Goal: Transaction & Acquisition: Purchase product/service

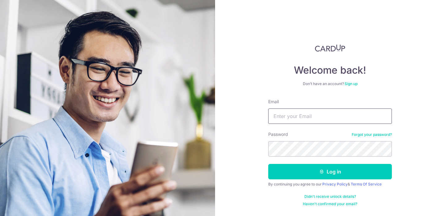
click at [292, 109] on input "Email" at bounding box center [329, 116] width 123 height 15
type input "pingwarrior@yahoo.com"
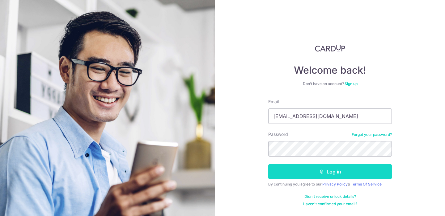
click at [304, 178] on button "Log in" at bounding box center [329, 171] width 123 height 15
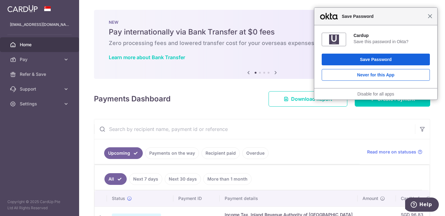
click at [428, 17] on span "Close" at bounding box center [429, 16] width 5 height 5
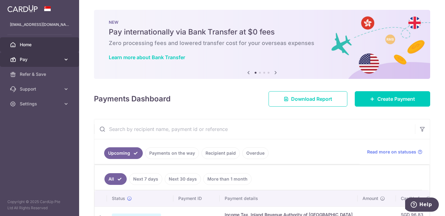
click at [50, 63] on link "Pay" at bounding box center [39, 59] width 79 height 15
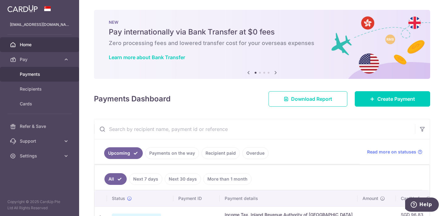
click at [33, 75] on span "Payments" at bounding box center [40, 74] width 41 height 6
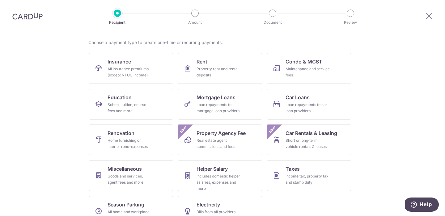
scroll to position [60, 0]
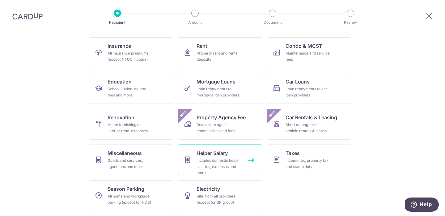
click at [207, 162] on div "Includes domestic helper salaries, expenses and more" at bounding box center [218, 167] width 44 height 19
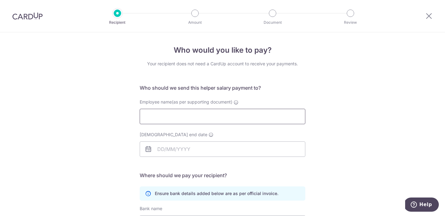
click at [182, 116] on input "Employee name(as per supporting document)" at bounding box center [222, 116] width 165 height 15
type input "Istikomah"
click at [109, 158] on div "Who would you like to pay? Your recipient does not need a CardUp account to rec…" at bounding box center [222, 179] width 445 height 294
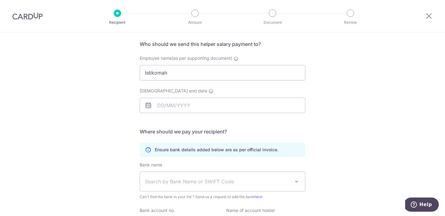
scroll to position [43, 0]
click at [173, 106] on input "Employment contract end date" at bounding box center [222, 105] width 165 height 15
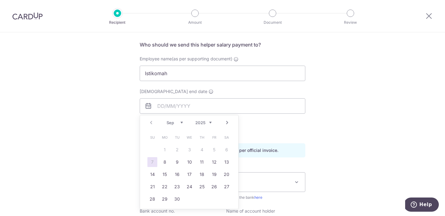
click at [228, 122] on link "Next" at bounding box center [226, 122] width 7 height 7
click at [199, 123] on select "2025 2026 2027 2028 2029 2030 2031 2032 2033 2034 2035" at bounding box center [203, 122] width 16 height 5
click at [173, 122] on select "Jan Feb Mar Apr May Jun Jul Aug Sep Oct Nov Dec" at bounding box center [174, 122] width 16 height 5
click at [200, 162] on link "10" at bounding box center [202, 162] width 10 height 10
type input "10/09/2026"
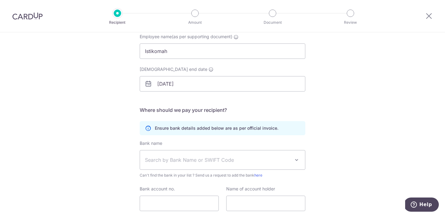
scroll to position [69, 0]
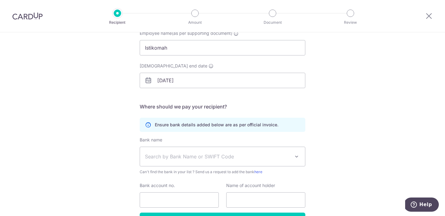
click at [203, 161] on span "Search by Bank Name or SWIFT Code" at bounding box center [222, 156] width 165 height 19
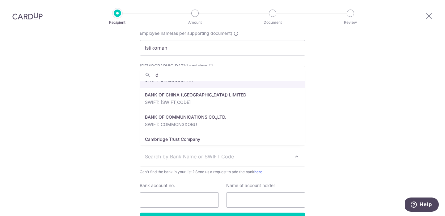
scroll to position [0, 0]
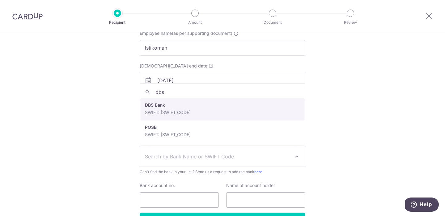
type input "dbs"
select select "6"
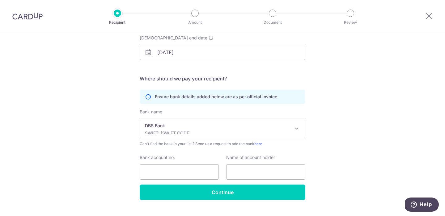
scroll to position [106, 0]
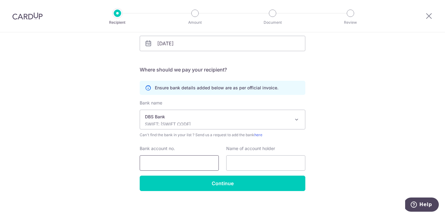
click at [184, 165] on input "Bank account no." at bounding box center [179, 163] width 79 height 15
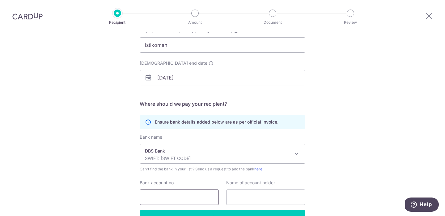
scroll to position [110, 0]
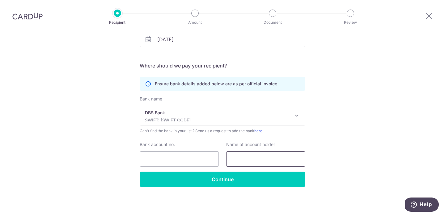
click at [243, 156] on input "text" at bounding box center [265, 159] width 79 height 15
type input "Istikomah"
click at [191, 159] on input "Bank account no." at bounding box center [179, 159] width 79 height 15
type input "454262727"
click at [346, 148] on div "Who would you like to pay? Your recipient does not need a CardUp account to rec…" at bounding box center [222, 70] width 445 height 294
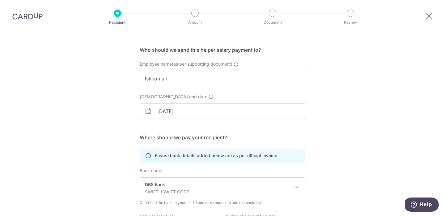
scroll to position [25, 0]
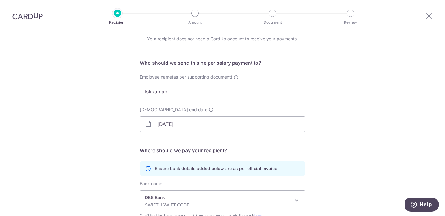
click at [179, 87] on input "Istikomah" at bounding box center [222, 91] width 165 height 15
click at [184, 89] on input "Istikomah" at bounding box center [222, 91] width 165 height 15
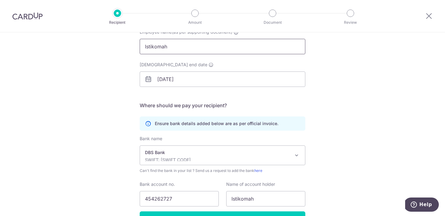
scroll to position [110, 0]
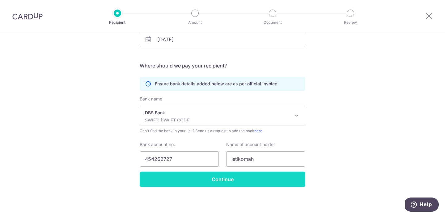
click at [206, 180] on input "Continue" at bounding box center [222, 179] width 165 height 15
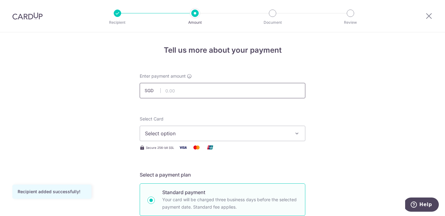
click at [179, 93] on input "text" at bounding box center [222, 90] width 165 height 15
type input "679.63"
click at [174, 130] on span "Select option" at bounding box center [217, 133] width 144 height 7
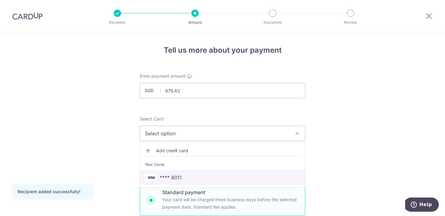
click at [187, 173] on link "**** 8011" at bounding box center [222, 177] width 165 height 15
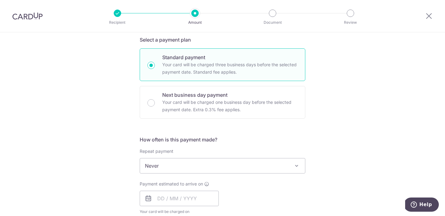
scroll to position [142, 0]
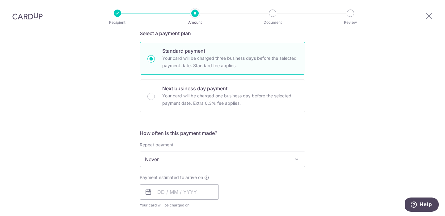
click at [161, 162] on span "Never" at bounding box center [222, 159] width 165 height 15
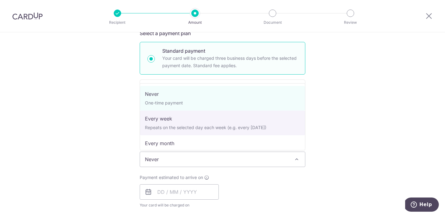
click at [105, 140] on div "Tell us more about your payment Enter payment amount SGD 679.63 679.63 Recipien…" at bounding box center [222, 170] width 445 height 558
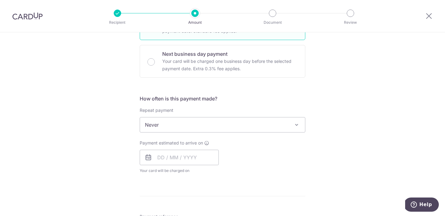
scroll to position [207, 0]
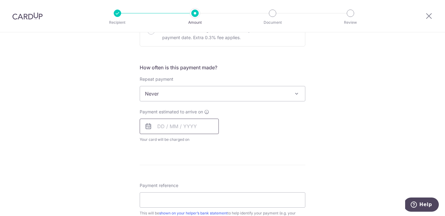
click at [158, 127] on input "text" at bounding box center [179, 126] width 79 height 15
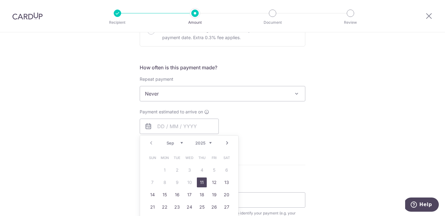
click at [113, 129] on div "Tell us more about your payment Enter payment amount SGD 679.63 679.63 Recipien…" at bounding box center [222, 104] width 445 height 558
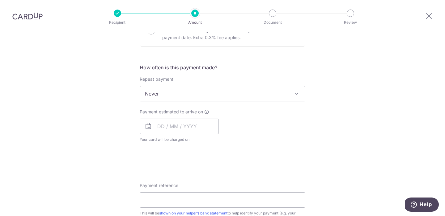
click at [149, 129] on icon at bounding box center [147, 126] width 7 height 7
click at [158, 126] on input "text" at bounding box center [179, 126] width 79 height 15
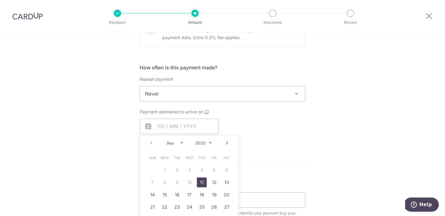
click at [202, 184] on link "11" at bounding box center [202, 183] width 10 height 10
type input "[DATE]"
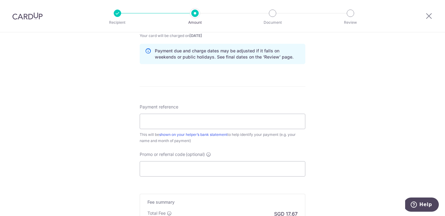
scroll to position [324, 0]
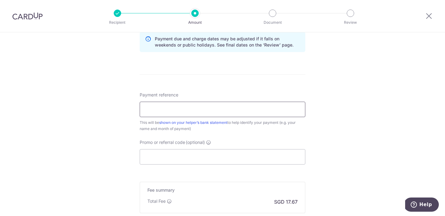
click at [210, 112] on input "Payment reference" at bounding box center [222, 109] width 165 height 15
click button "Add Card" at bounding box center [0, 0] width 0 height 0
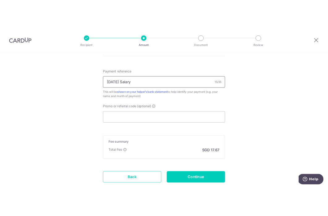
scroll to position [386, 0]
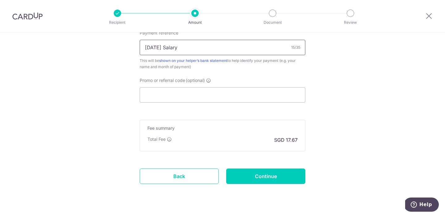
type input "Sep 2025 Salary"
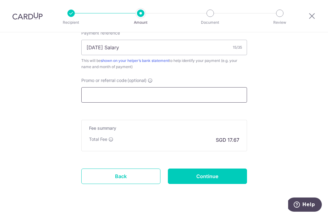
click at [161, 93] on input "Promo or referral code (optional)" at bounding box center [163, 94] width 165 height 15
paste input "OCBC155"
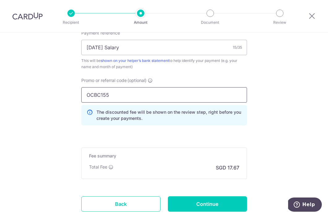
type input "OCBC155"
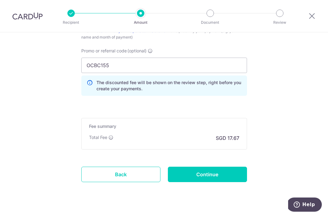
scroll to position [419, 0]
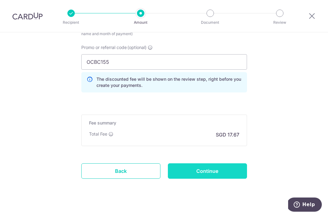
click at [187, 165] on input "Continue" at bounding box center [207, 171] width 79 height 15
type input "Create Schedule"
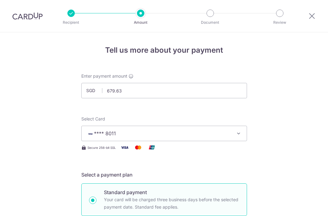
scroll to position [436, 0]
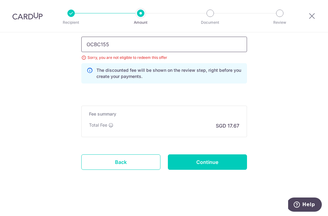
click at [134, 43] on input "OCBC155" at bounding box center [163, 44] width 165 height 15
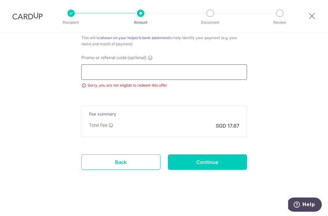
scroll to position [408, 0]
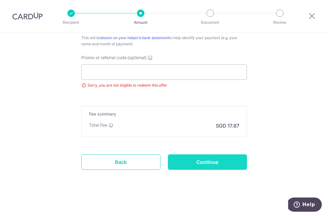
click at [190, 164] on input "Continue" at bounding box center [207, 162] width 79 height 15
type input "Update Schedule"
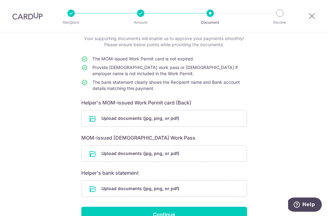
scroll to position [39, 0]
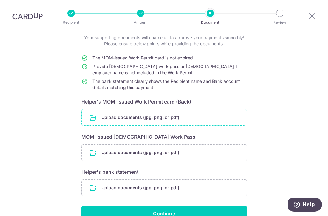
click at [124, 113] on input "file" at bounding box center [164, 118] width 165 height 16
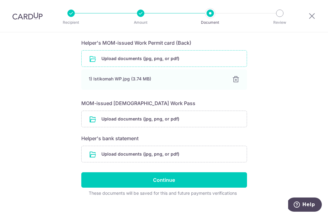
scroll to position [107, 0]
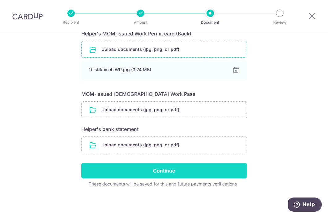
click at [155, 168] on input "Continue" at bounding box center [163, 170] width 165 height 15
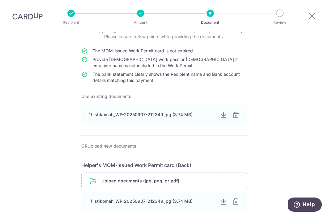
scroll to position [41, 0]
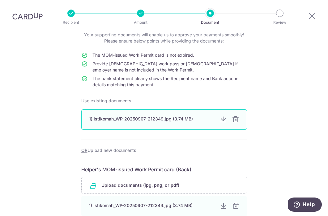
click at [173, 114] on div "1) Istikomah_WP-20250907-212349.jpg (3.74 MB)" at bounding box center [163, 120] width 165 height 20
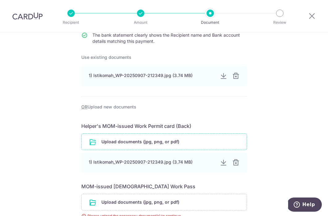
scroll to position [56, 0]
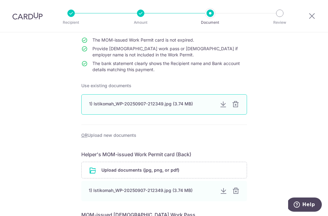
click at [115, 104] on div "1) Istikomah_WP-20250907-212349.jpg (3.74 MB)" at bounding box center [151, 104] width 125 height 6
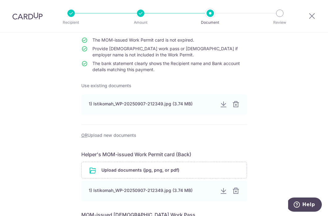
scroll to position [195, 0]
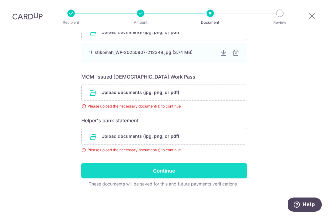
click at [180, 176] on input "Continue" at bounding box center [163, 170] width 165 height 15
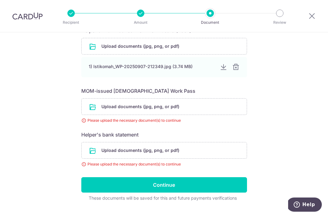
scroll to position [183, 0]
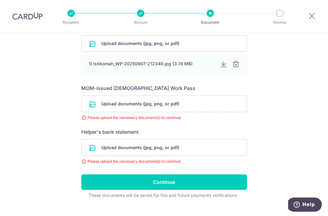
click at [55, 129] on div "Help us verify your payment Your supporting documents will enable us to approve…" at bounding box center [164, 38] width 328 height 379
click at [118, 104] on input "file" at bounding box center [164, 104] width 165 height 16
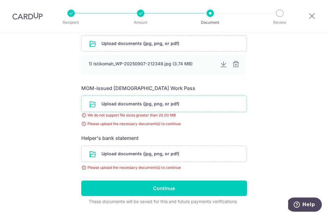
click at [124, 107] on input "file" at bounding box center [164, 104] width 165 height 16
click at [137, 102] on input "file" at bounding box center [164, 104] width 165 height 16
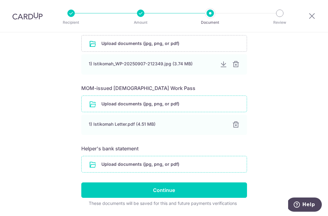
click at [127, 159] on input "file" at bounding box center [164, 165] width 165 height 16
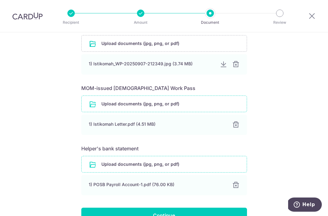
scroll to position [228, 0]
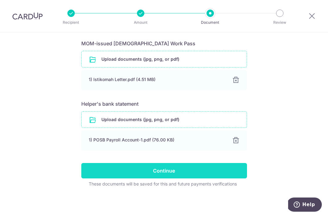
click at [162, 169] on input "Continue" at bounding box center [163, 170] width 165 height 15
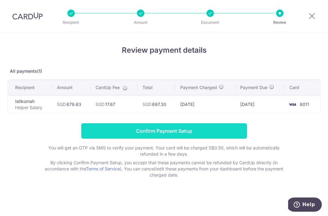
click at [172, 133] on input "Confirm Payment Setup" at bounding box center [163, 130] width 165 height 15
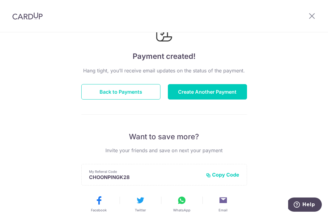
scroll to position [33, 0]
